Goal: Transaction & Acquisition: Purchase product/service

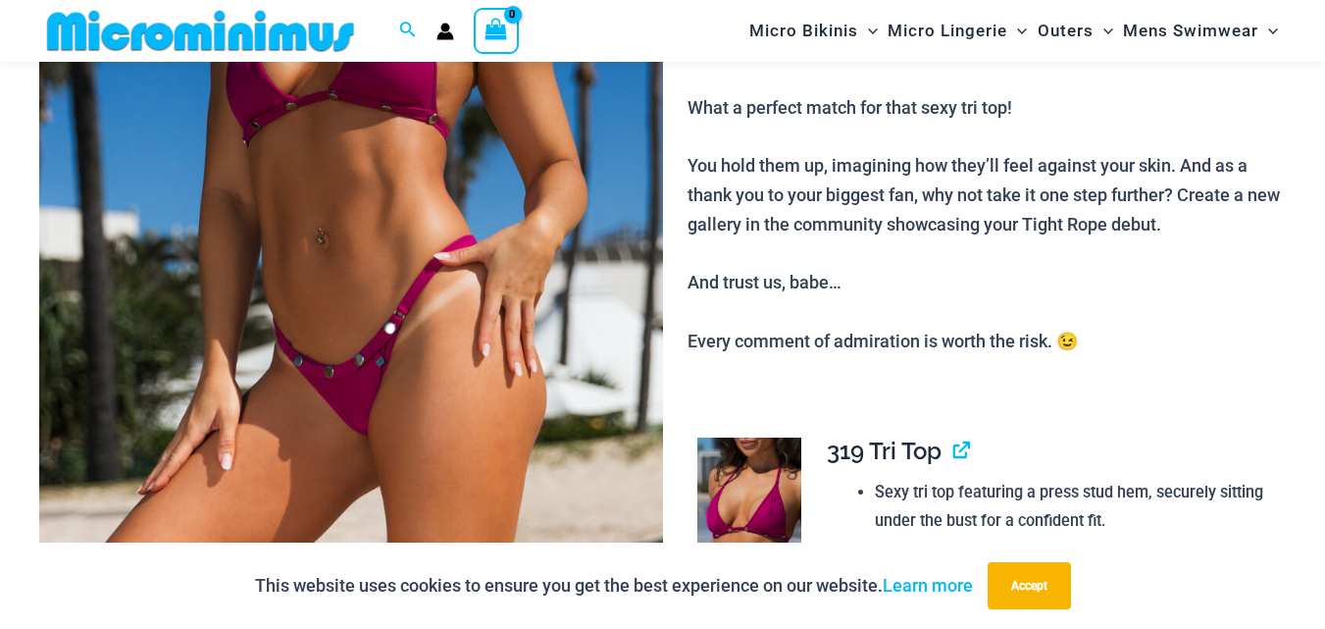
scroll to position [1026, 0]
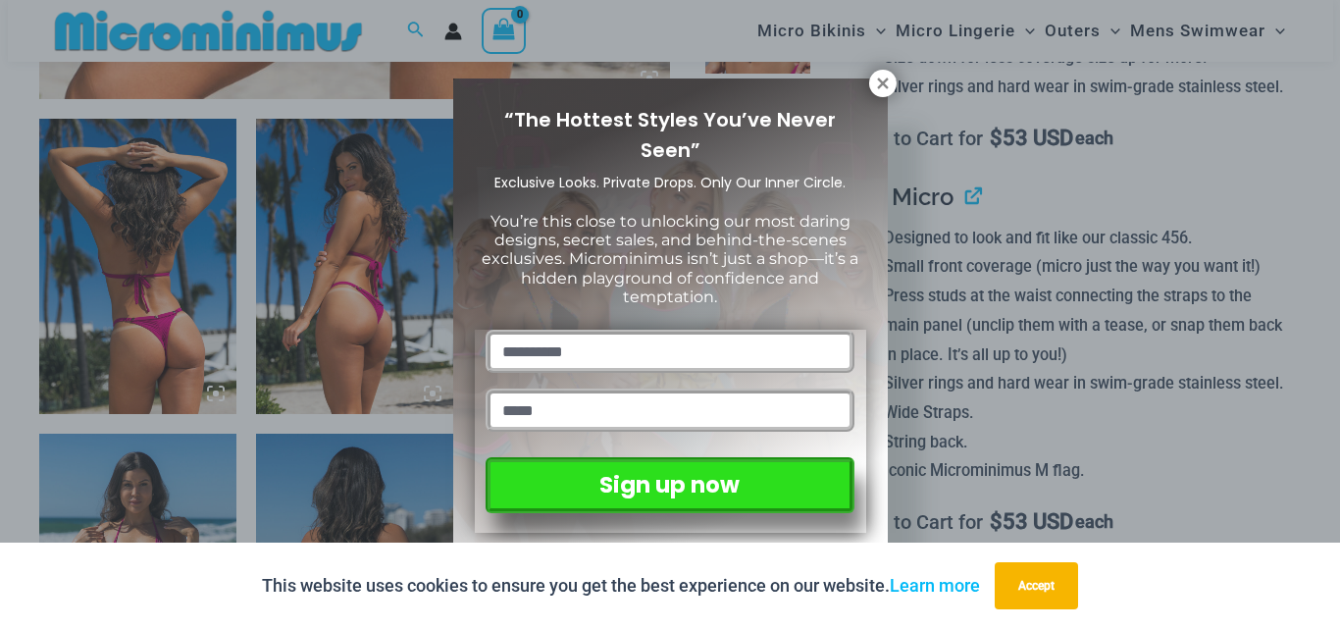
drag, startPoint x: 886, startPoint y: 82, endPoint x: 654, endPoint y: 218, distance: 268.1
click at [885, 83] on icon at bounding box center [883, 84] width 18 height 18
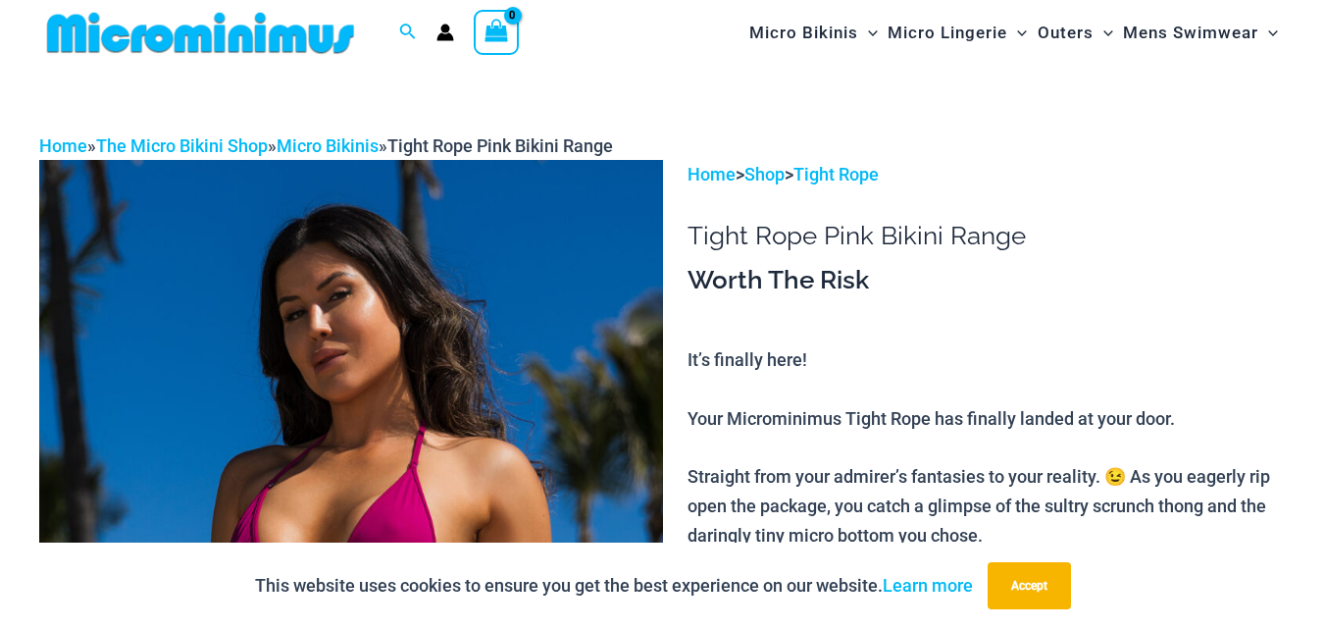
scroll to position [0, 0]
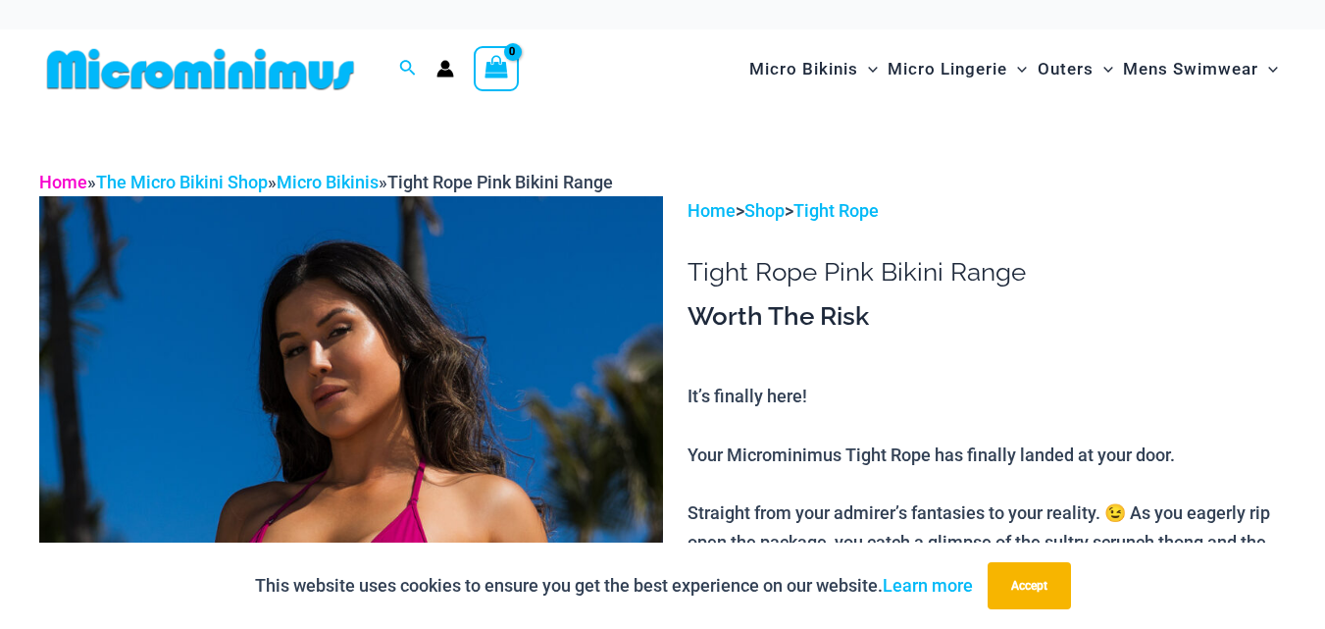
click at [57, 178] on link "Home" at bounding box center [63, 182] width 48 height 21
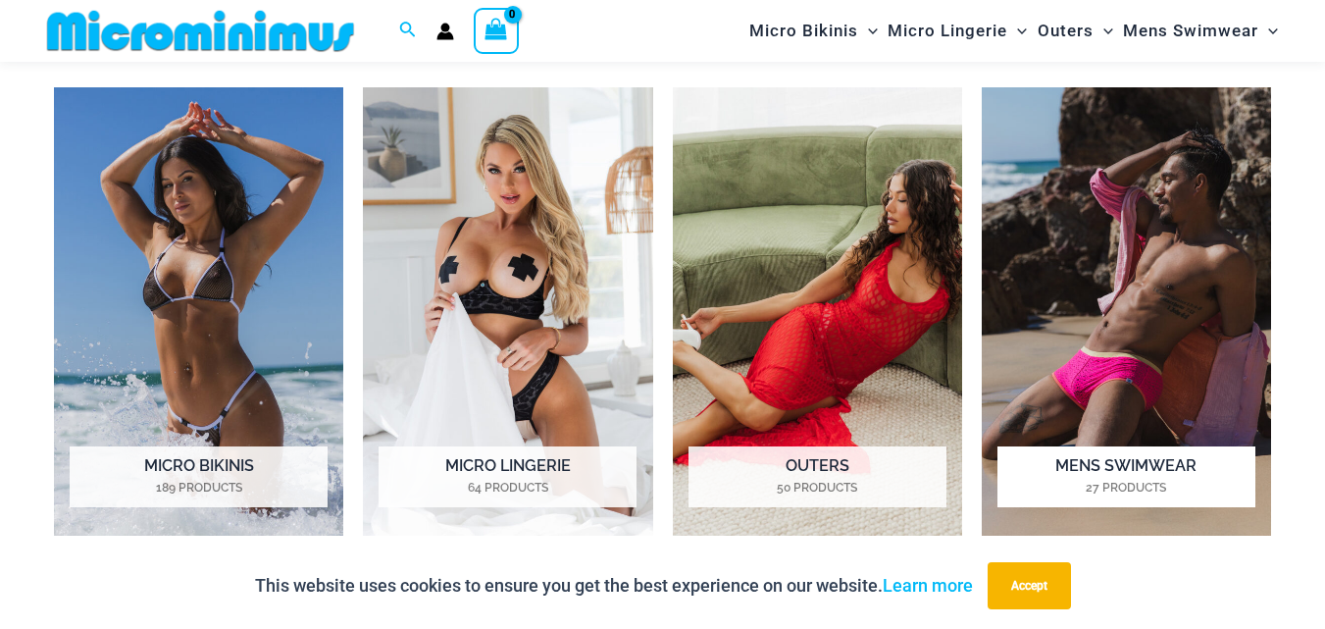
scroll to position [1355, 0]
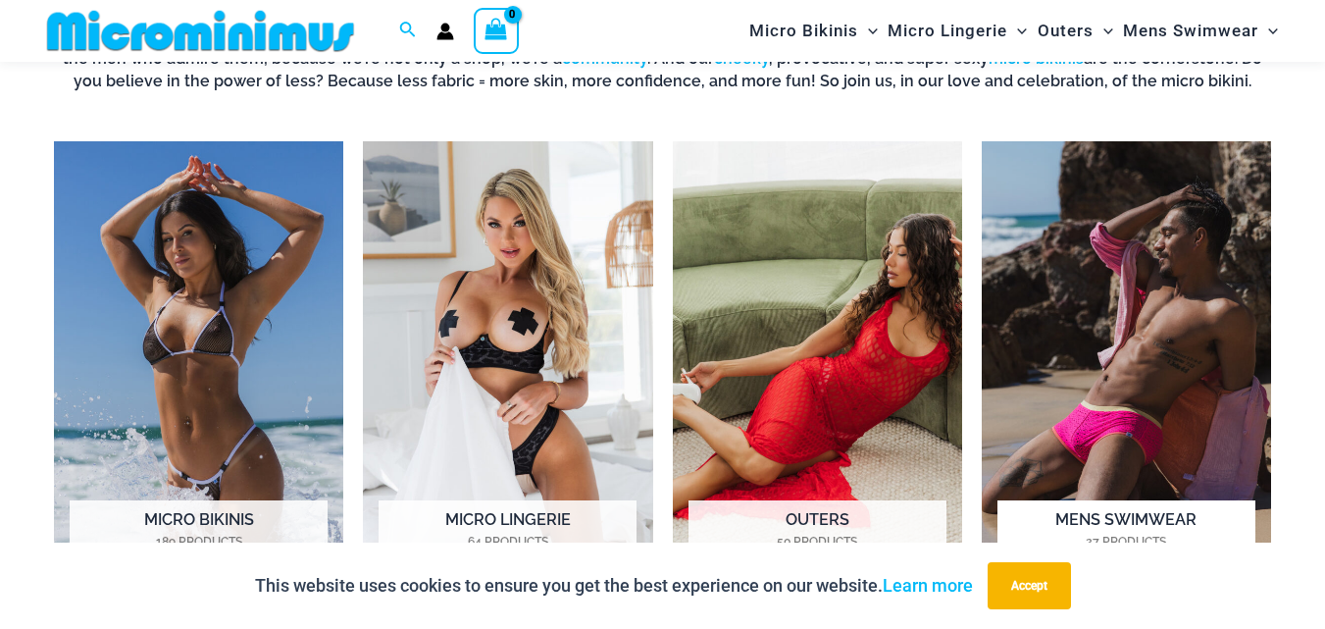
click at [1155, 346] on img "Visit product category Mens Swimwear" at bounding box center [1126, 365] width 289 height 448
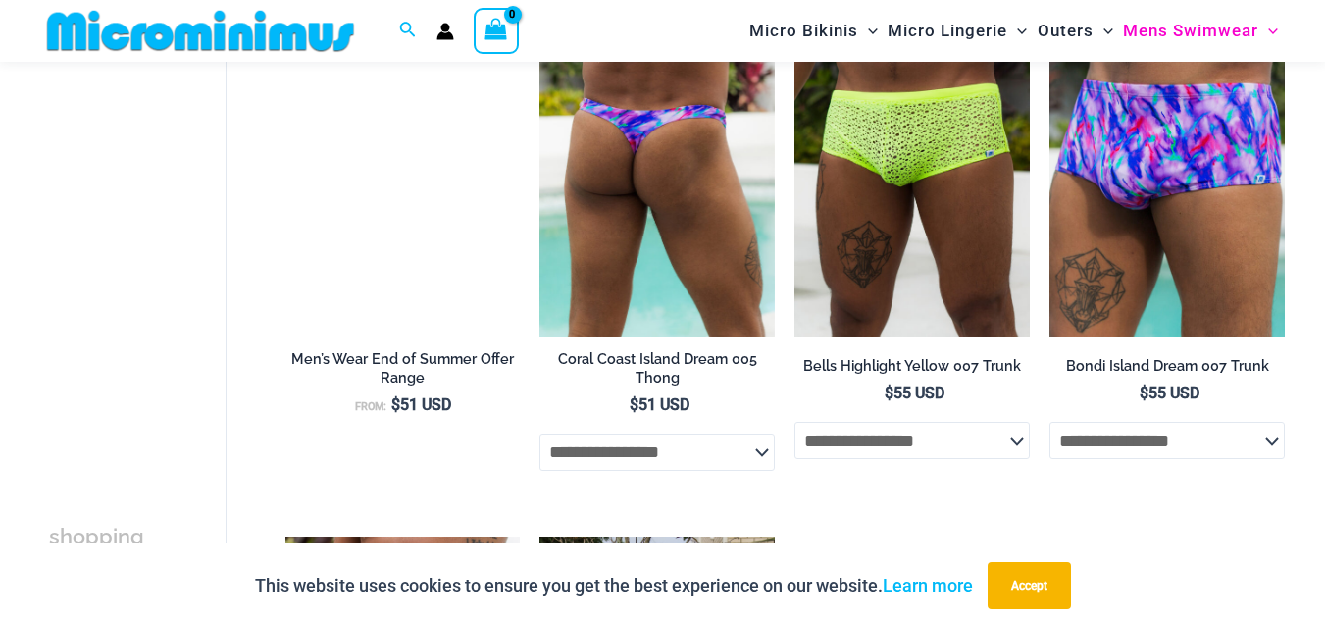
scroll to position [3139, 0]
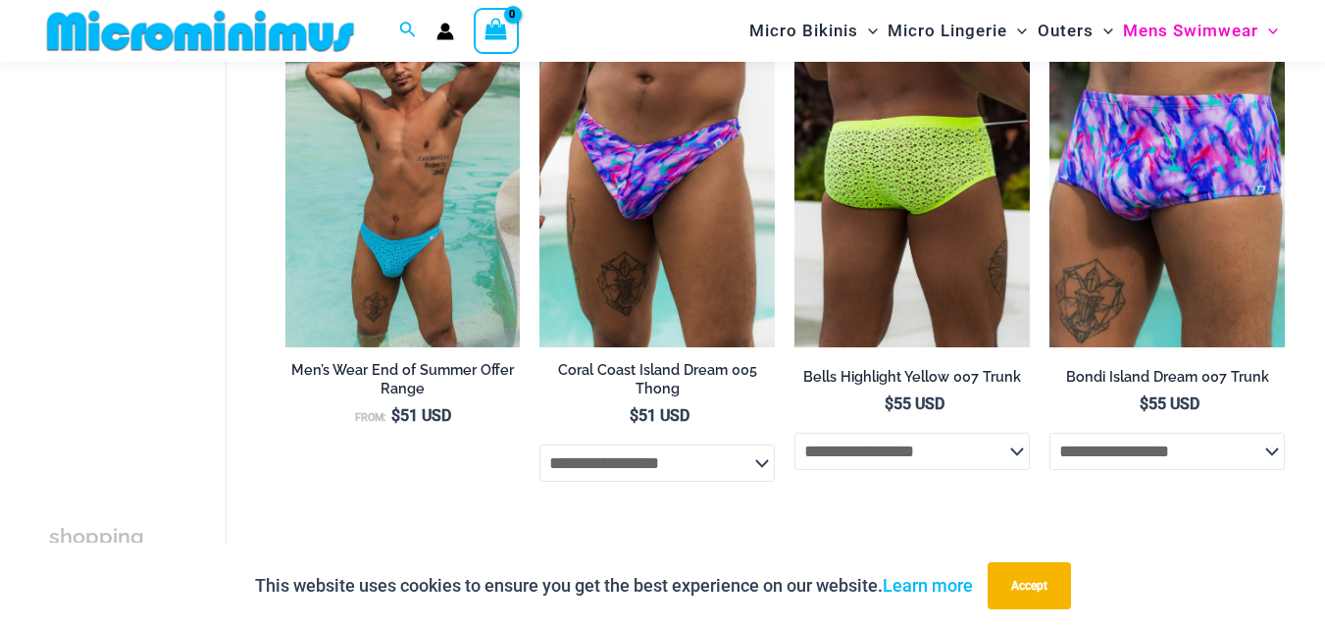
click at [1010, 468] on select "**********" at bounding box center [911, 451] width 235 height 37
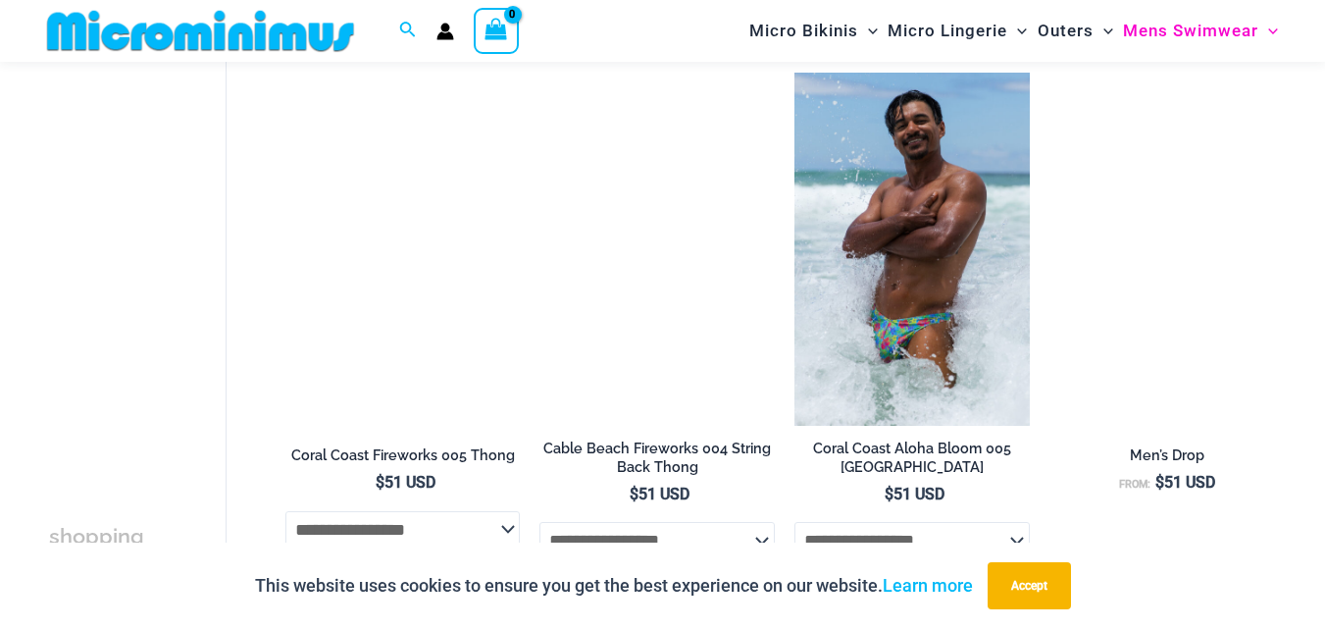
scroll to position [2060, 0]
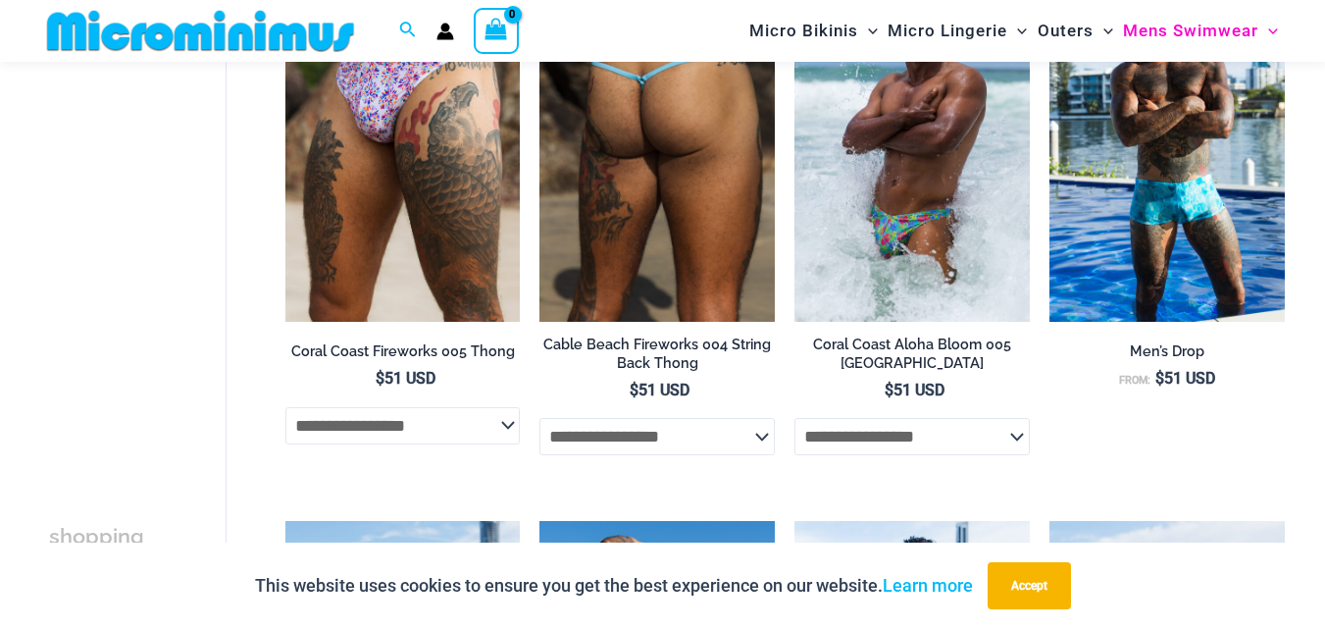
click at [760, 441] on select "**********" at bounding box center [656, 436] width 235 height 37
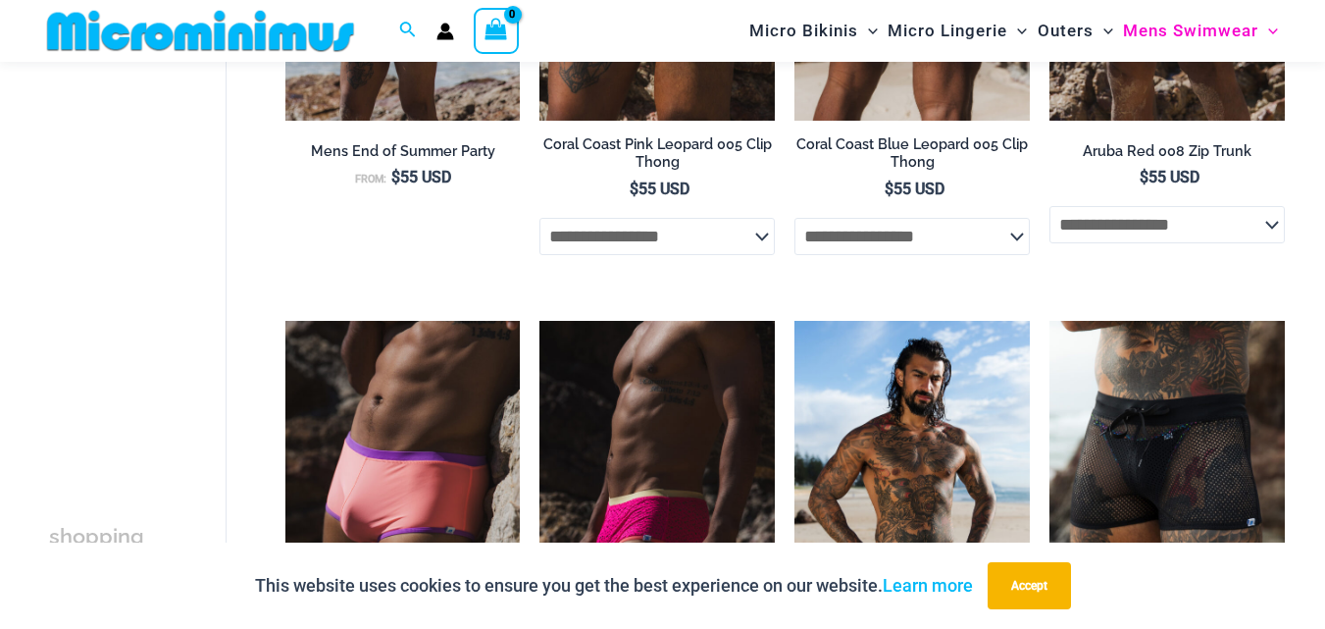
scroll to position [294, 0]
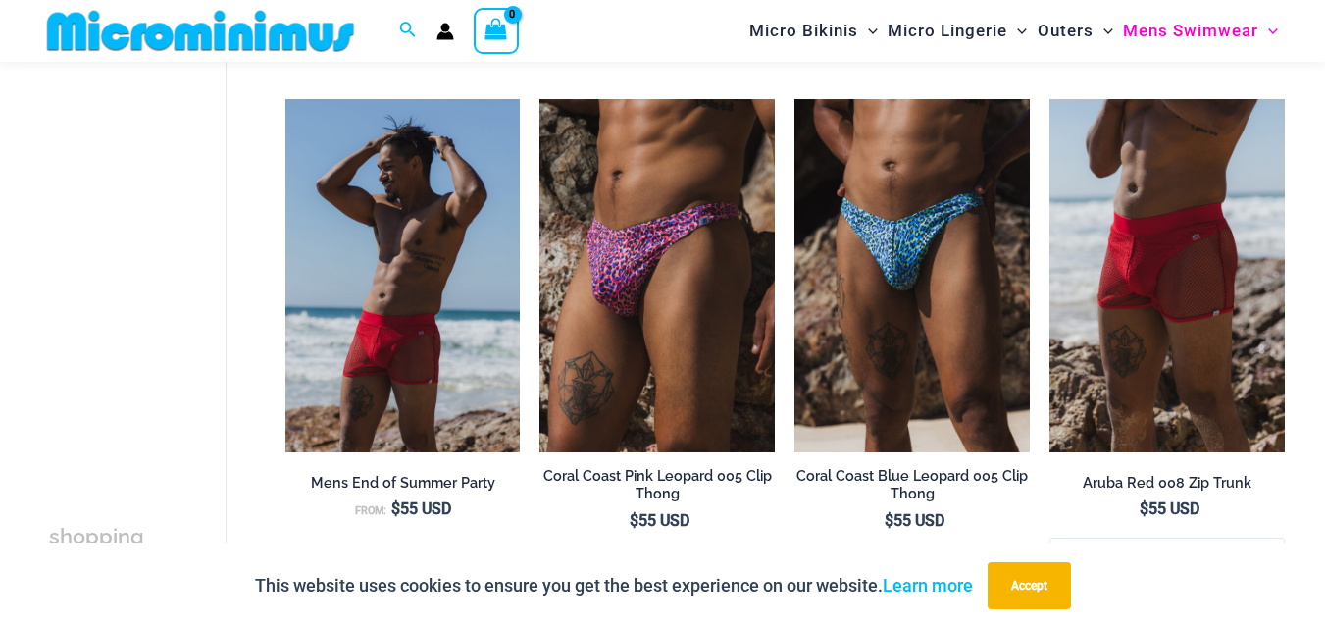
click at [167, 31] on img at bounding box center [200, 31] width 323 height 44
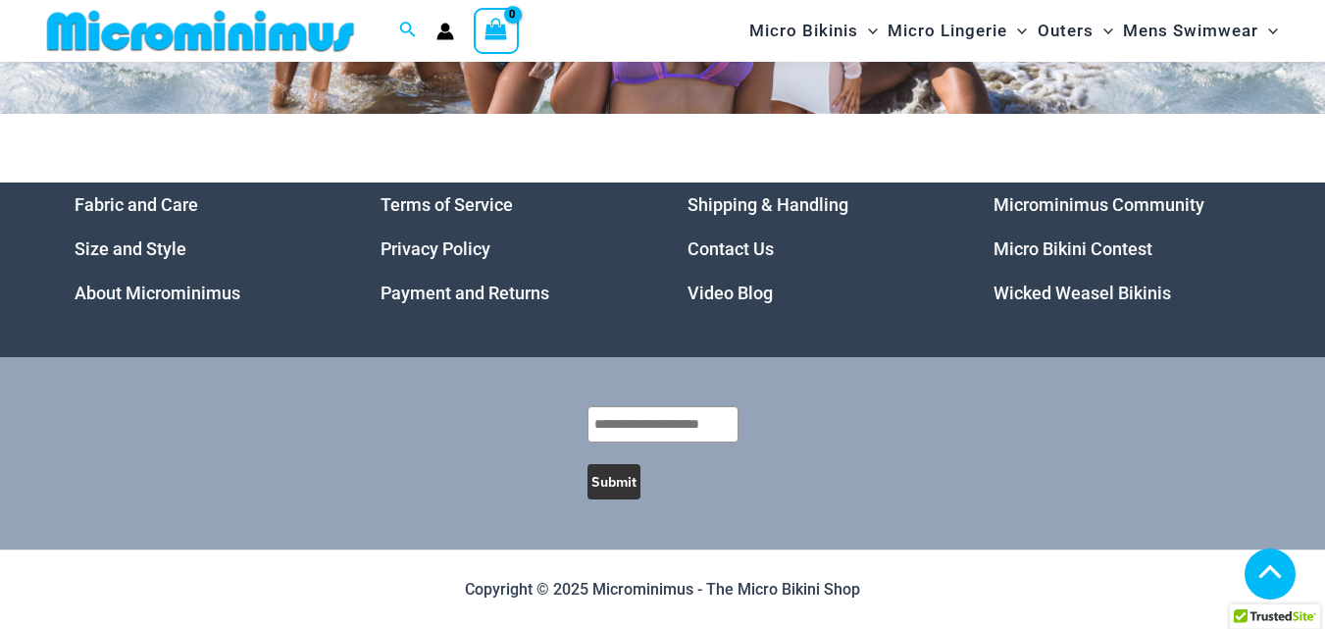
scroll to position [9192, 0]
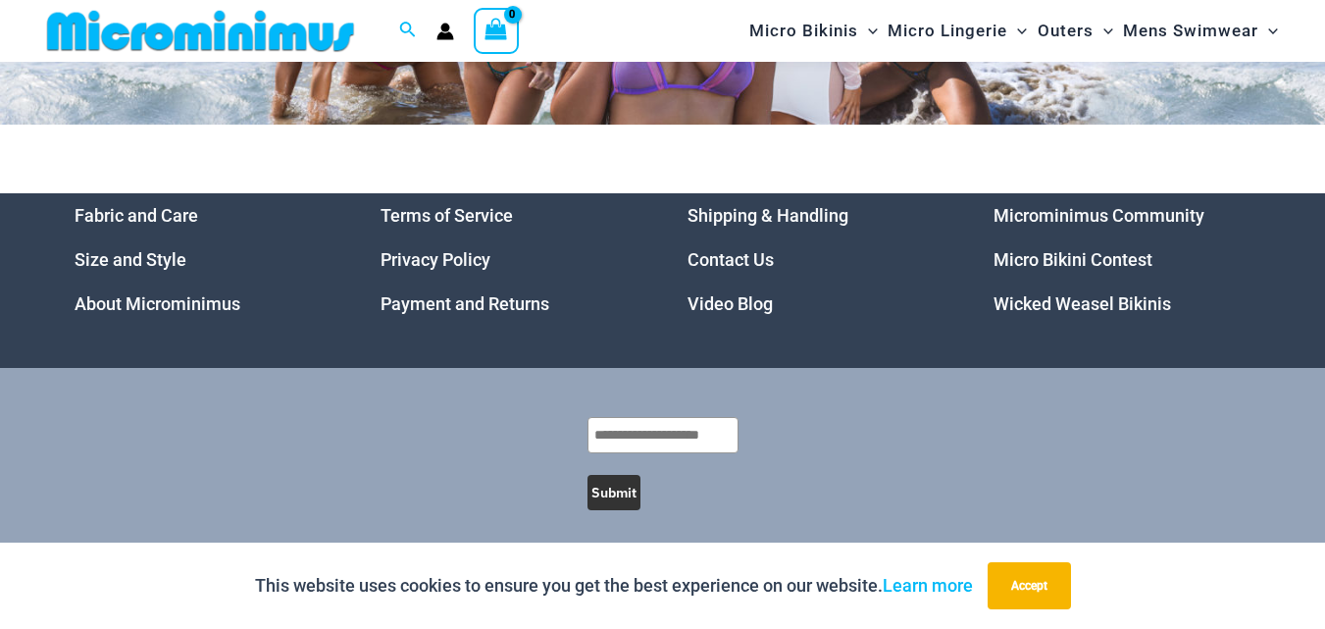
click at [1111, 295] on link "Wicked Weasel Bikinis" at bounding box center [1083, 303] width 178 height 21
click at [1061, 249] on link "Micro Bikini Contest" at bounding box center [1073, 259] width 159 height 21
